Goal: Use online tool/utility: Utilize a website feature to perform a specific function

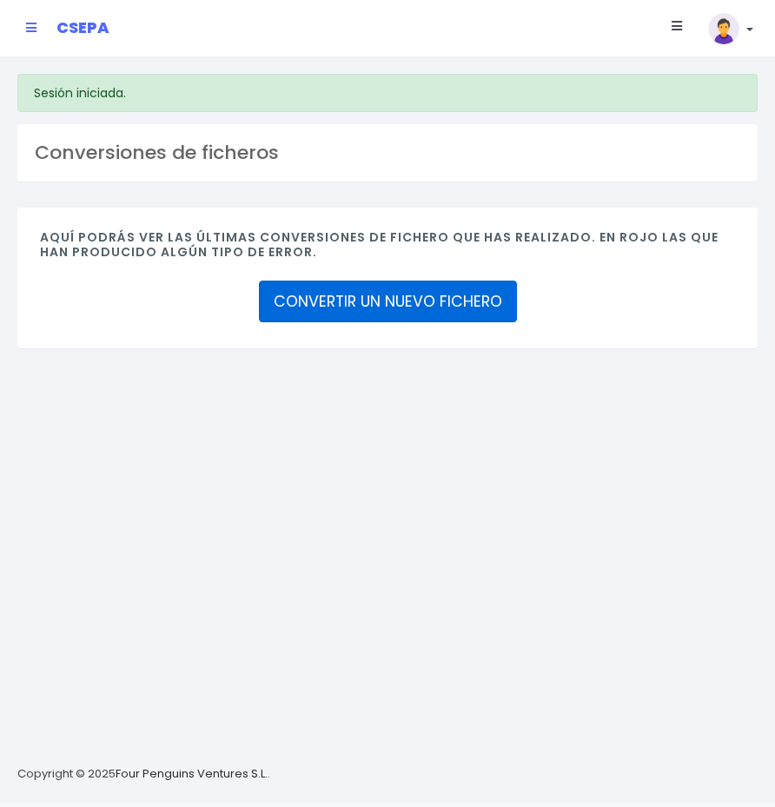
click at [384, 285] on link "CONVERTIR UN NUEVO FICHERO" at bounding box center [388, 302] width 258 height 42
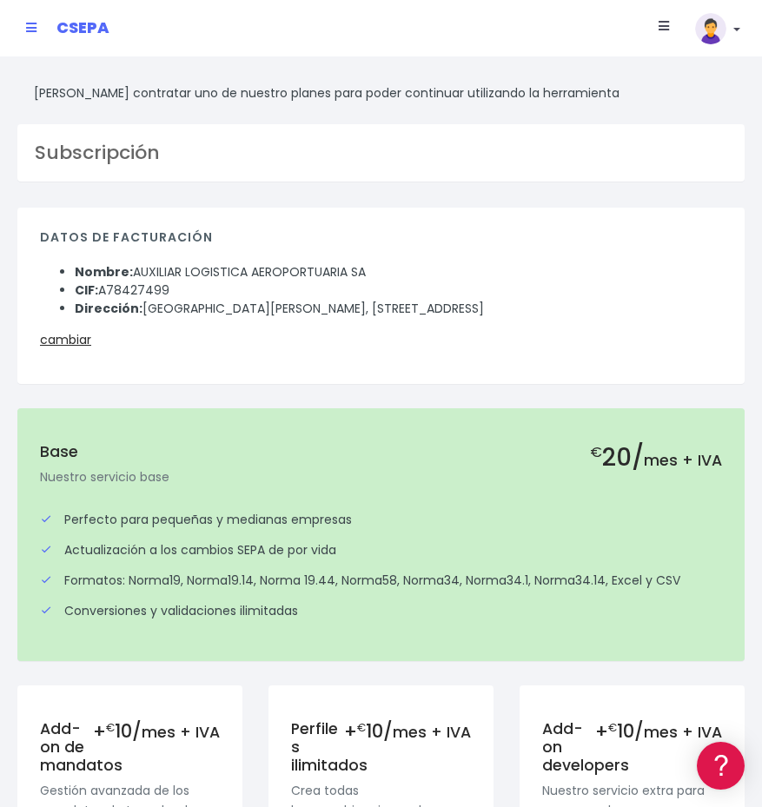
click at [27, 21] on link at bounding box center [31, 28] width 10 height 30
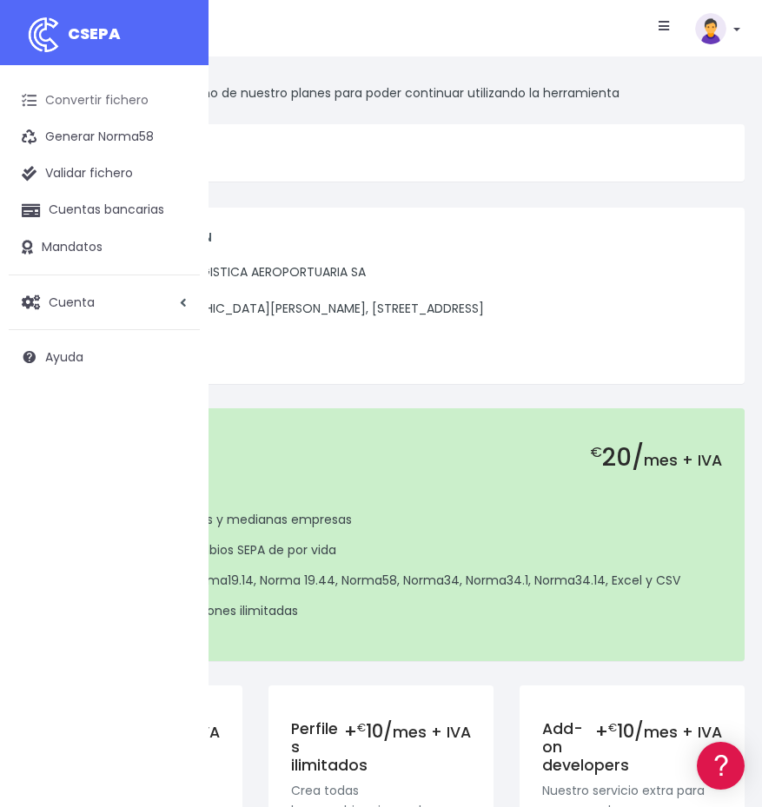
click at [53, 94] on link "Convertir fichero" at bounding box center [104, 101] width 191 height 36
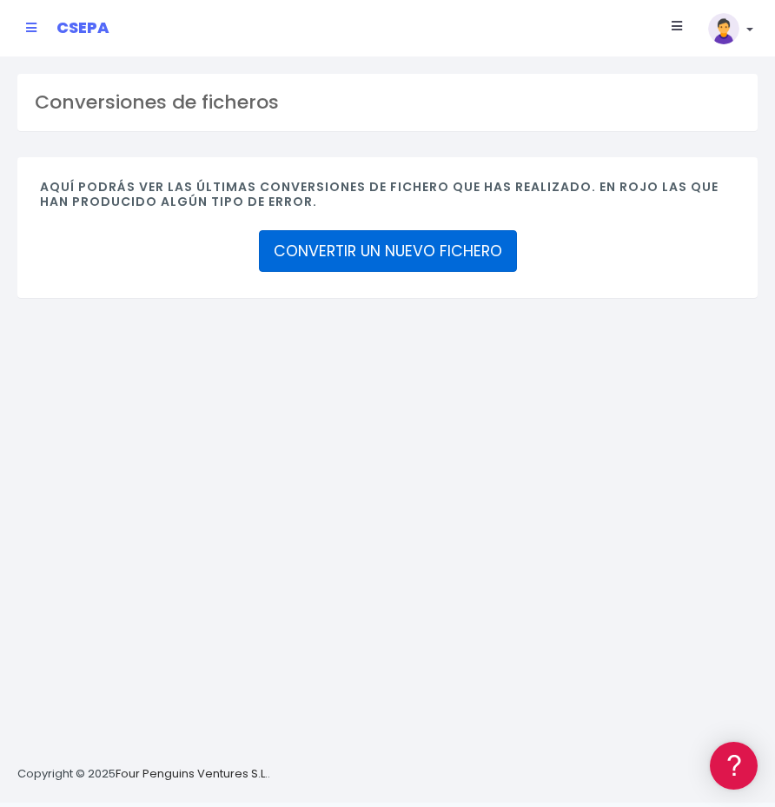
click at [385, 255] on link "CONVERTIR UN NUEVO FICHERO" at bounding box center [388, 251] width 258 height 42
click at [356, 254] on link "CONVERTIR UN NUEVO FICHERO" at bounding box center [388, 251] width 258 height 42
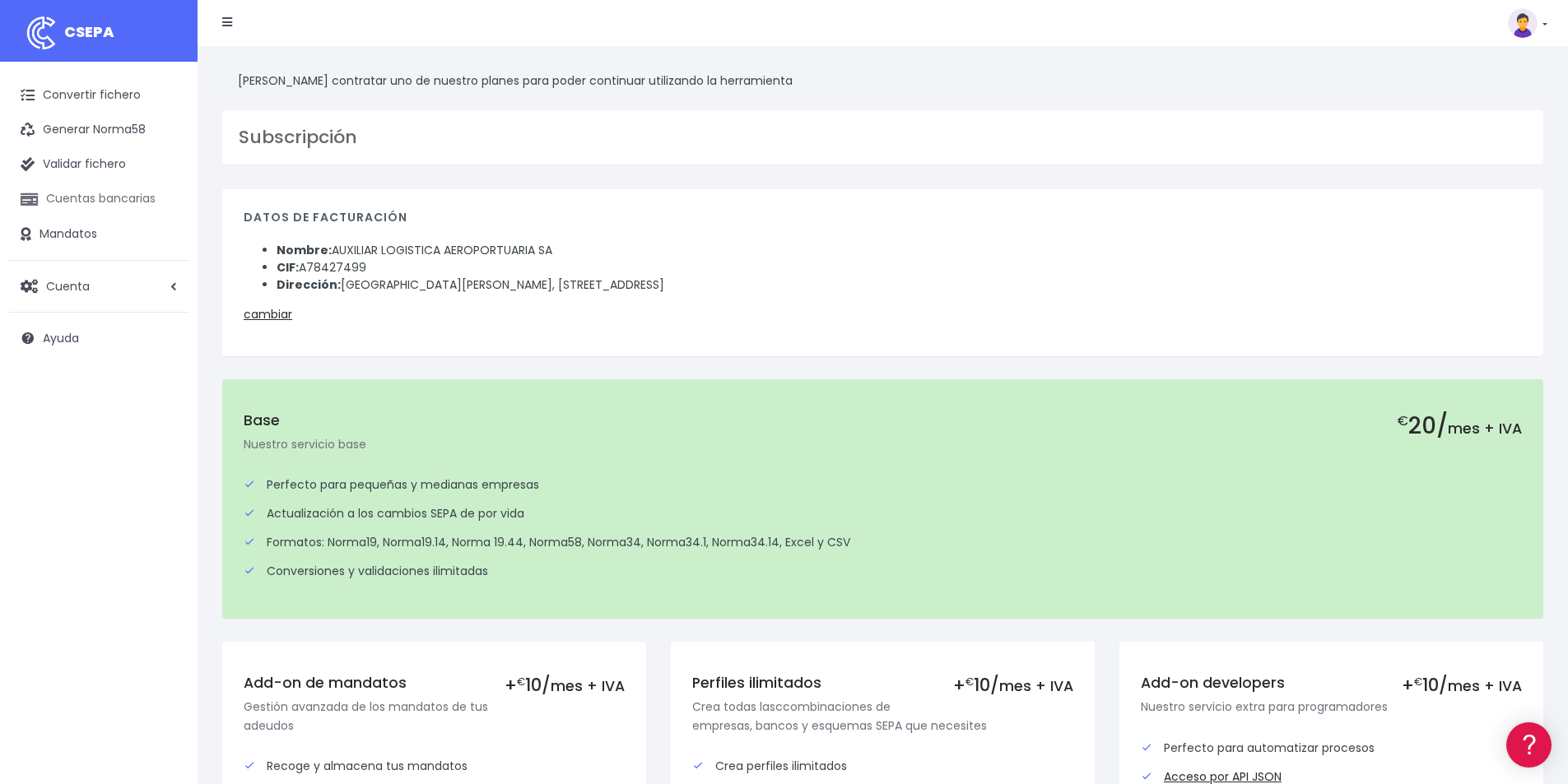
click at [94, 199] on link "Cuentas bancarias" at bounding box center [99, 199] width 181 height 34
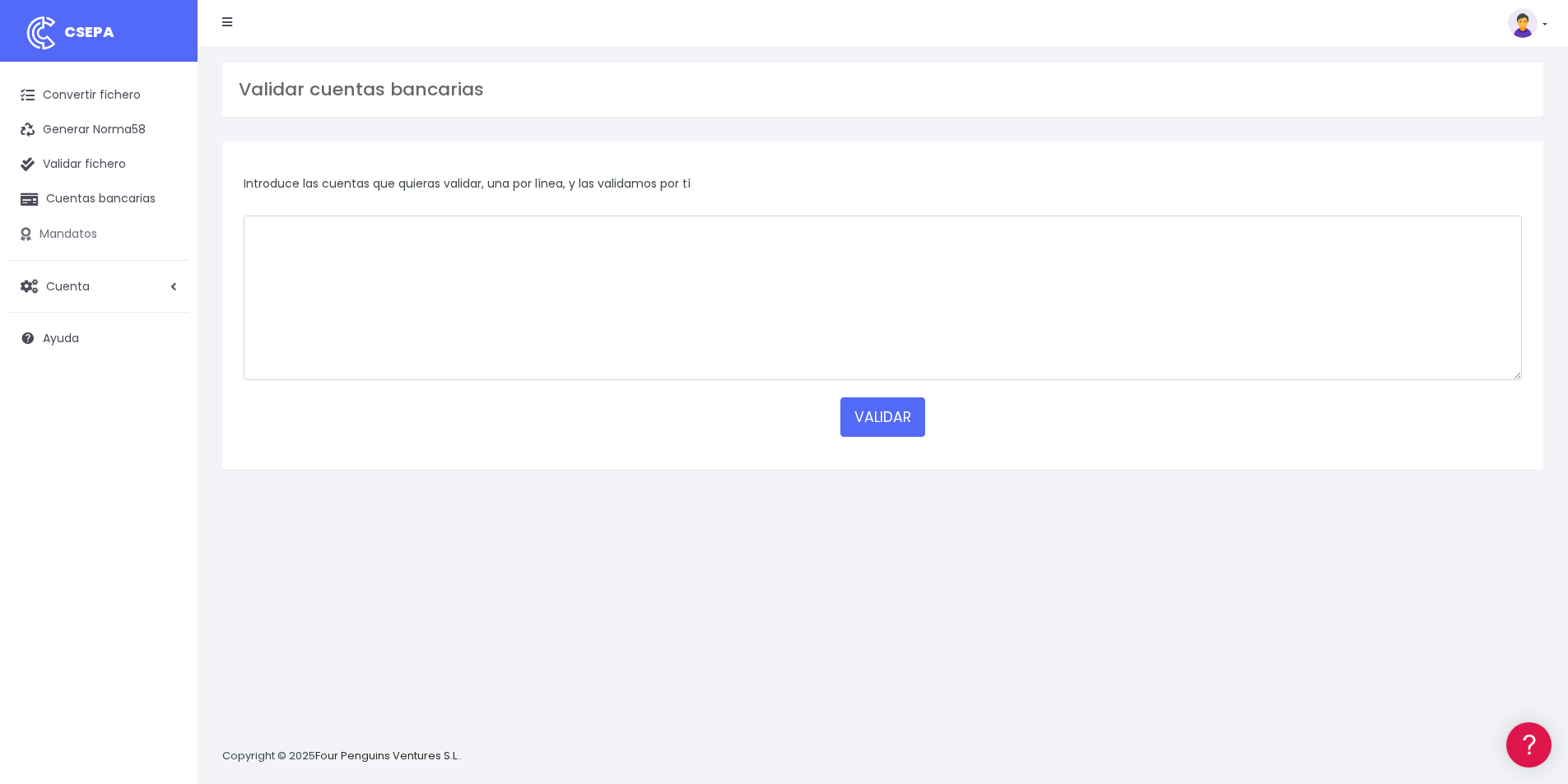
click at [64, 226] on link "Mandatos" at bounding box center [99, 234] width 181 height 34
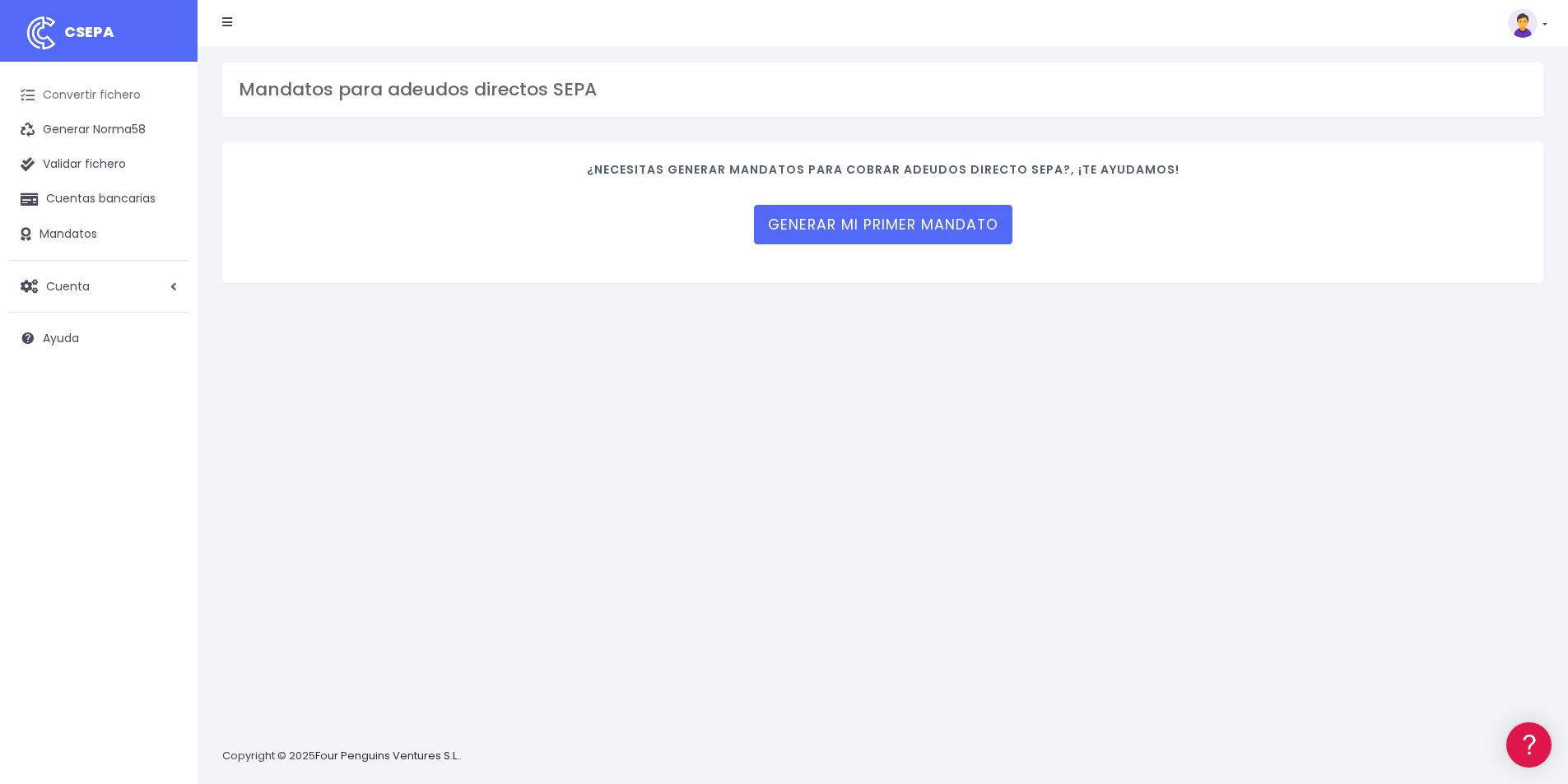
click at [81, 98] on link "Convertir fichero" at bounding box center [99, 96] width 181 height 34
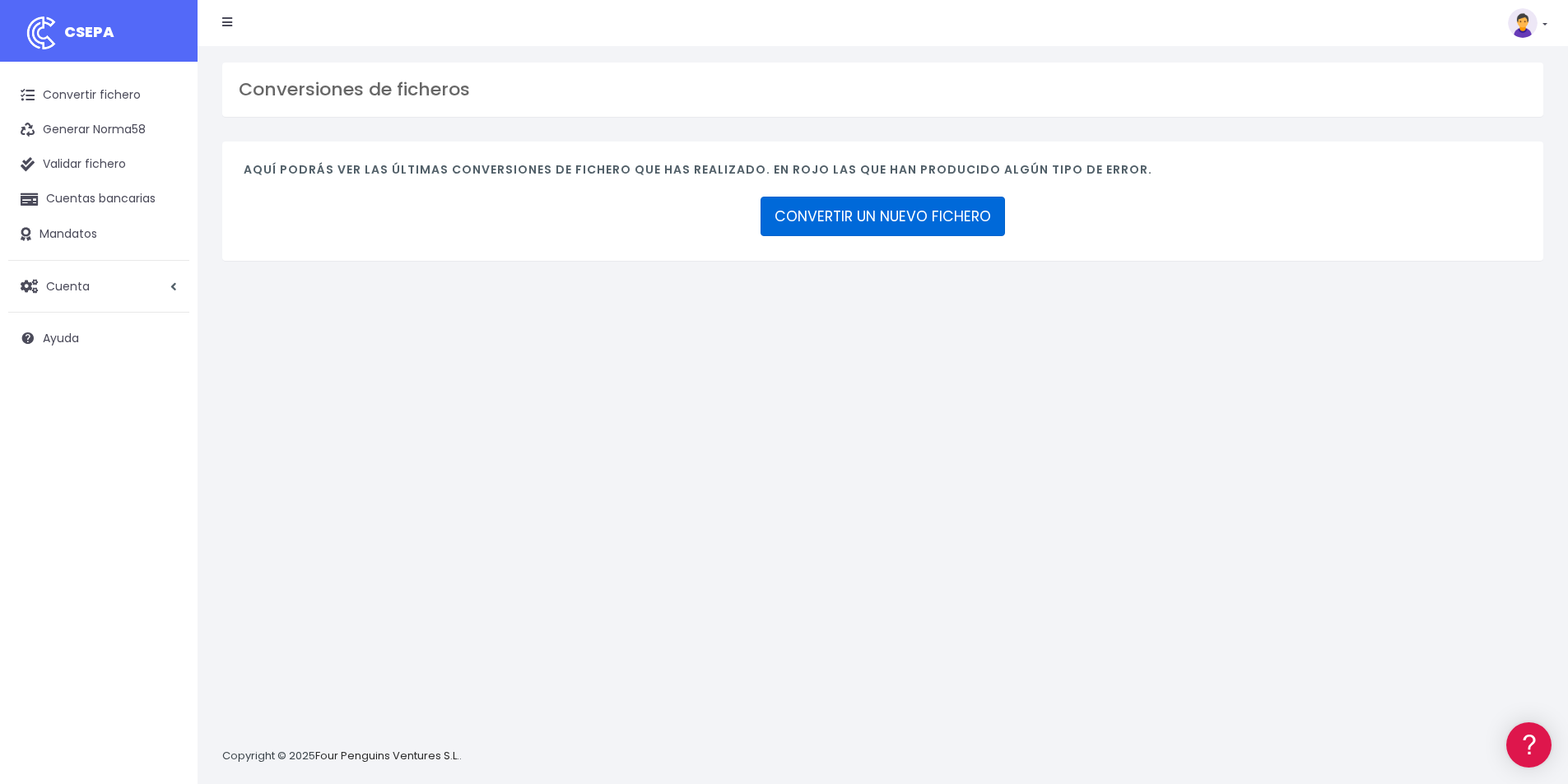
click at [878, 219] on link "CONVERTIR UN NUEVO FICHERO" at bounding box center [883, 217] width 244 height 40
